Goal: Find specific page/section: Find specific page/section

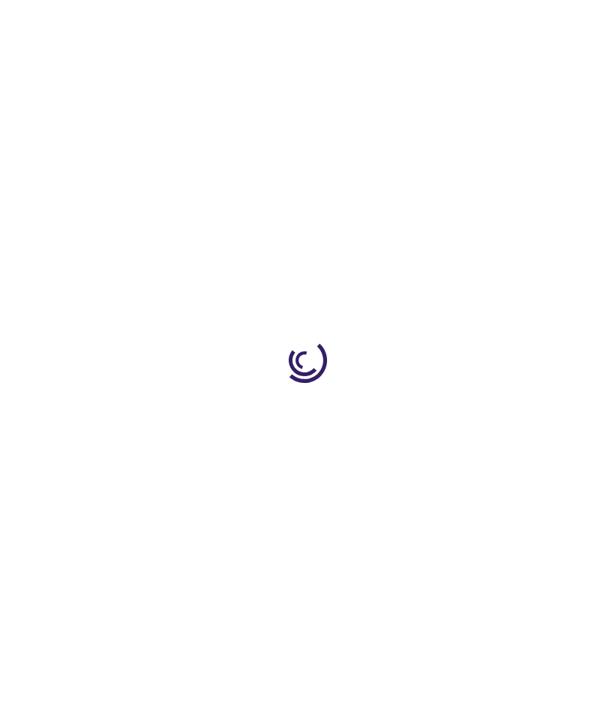
type input "0"
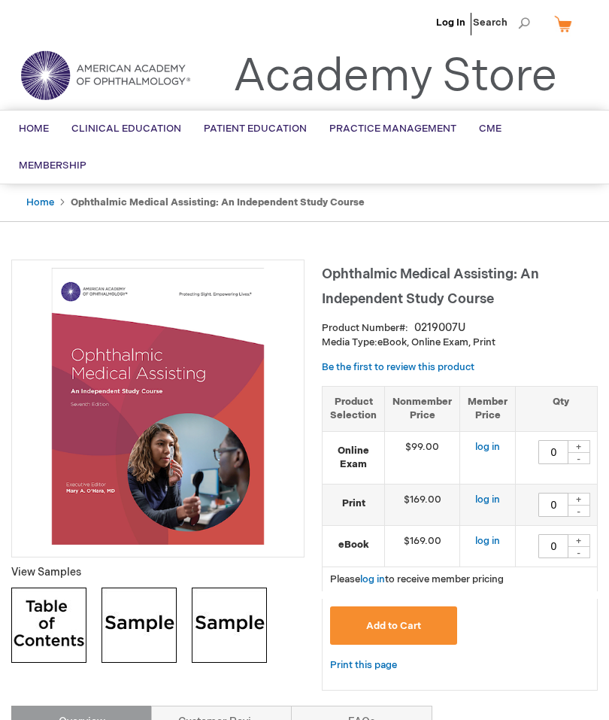
click at [446, 23] on link "Log In" at bounding box center [450, 23] width 29 height 12
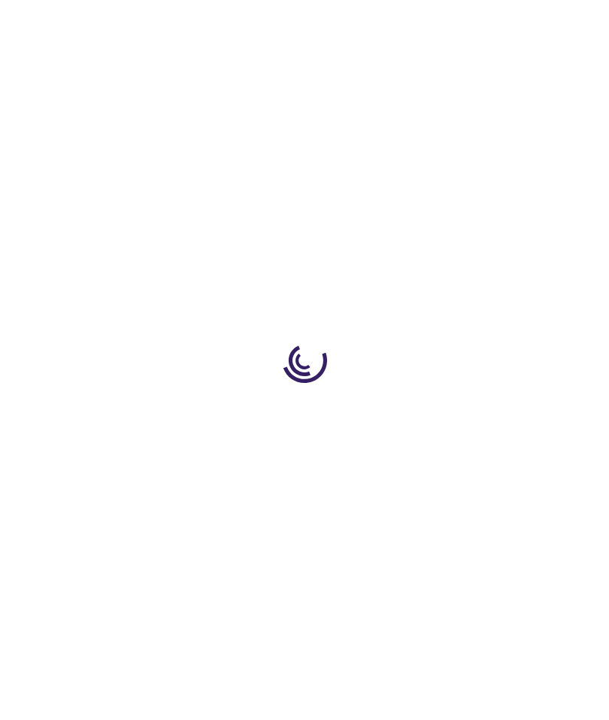
type input "0"
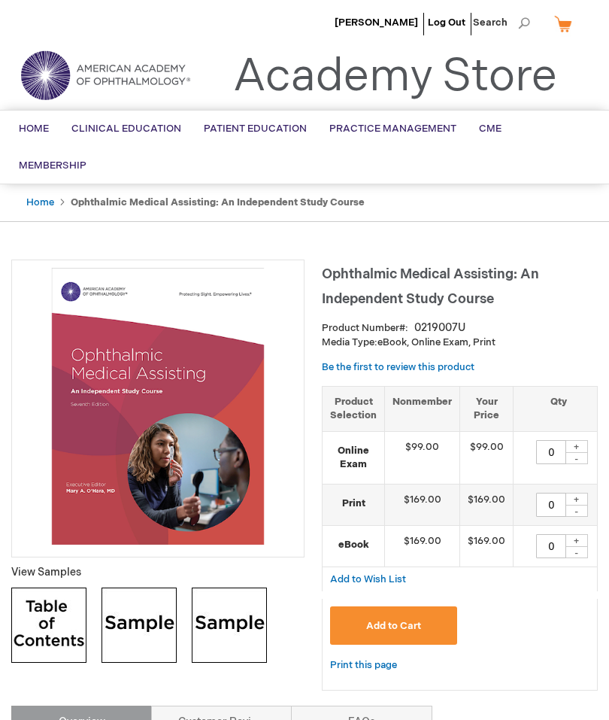
click at [0, 0] on span "eBook" at bounding box center [0, 0] width 0 height 0
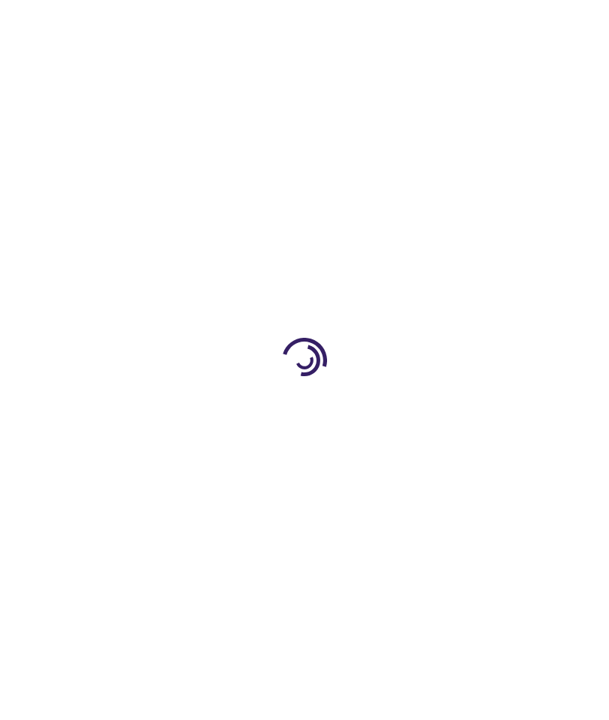
type input "0"
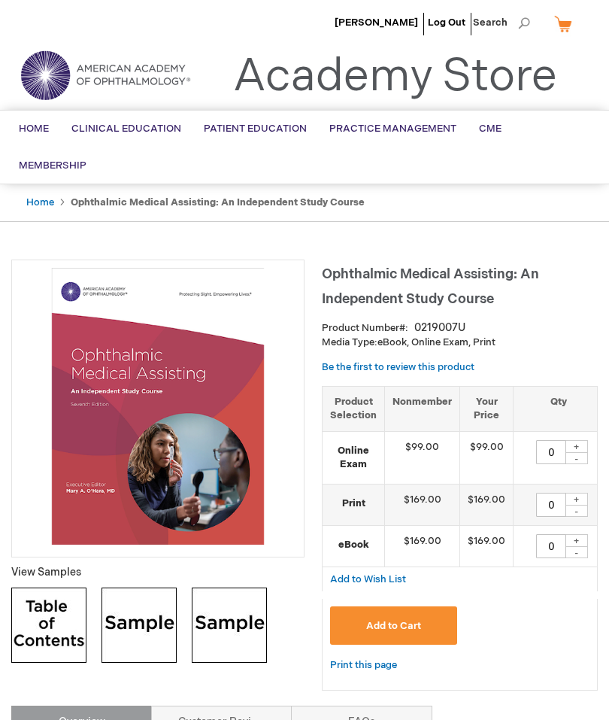
click at [31, 123] on span "Home" at bounding box center [34, 129] width 30 height 12
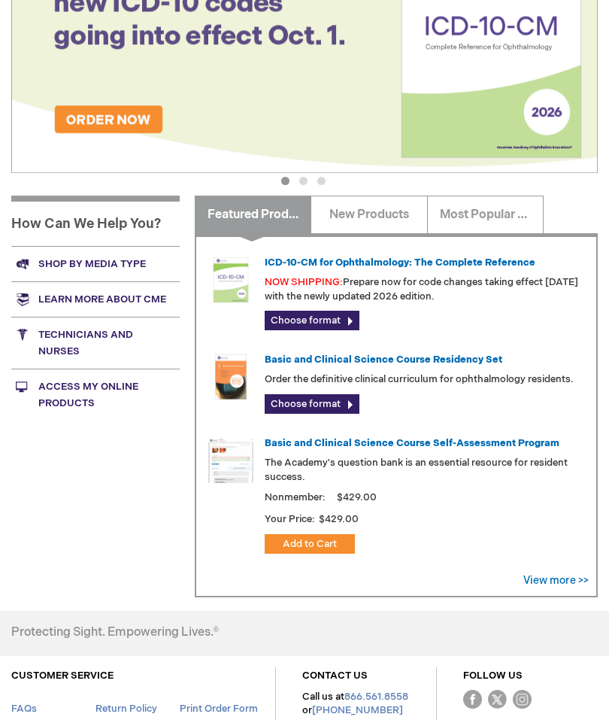
scroll to position [375, 0]
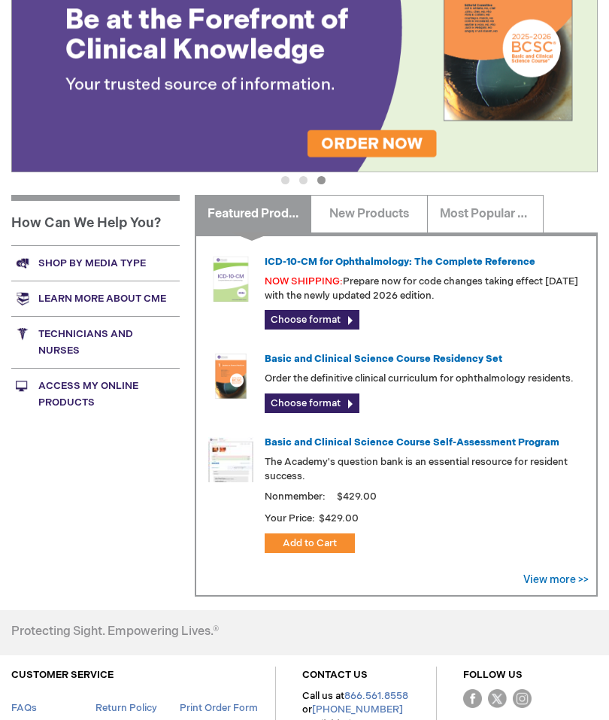
click at [65, 370] on link "Access My Online Products" at bounding box center [95, 394] width 169 height 52
